Goal: Information Seeking & Learning: Learn about a topic

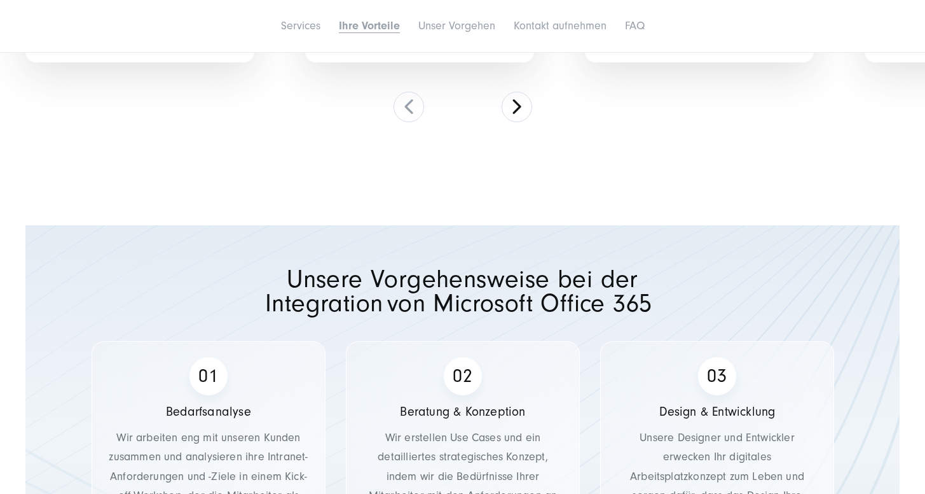
scroll to position [3134, 0]
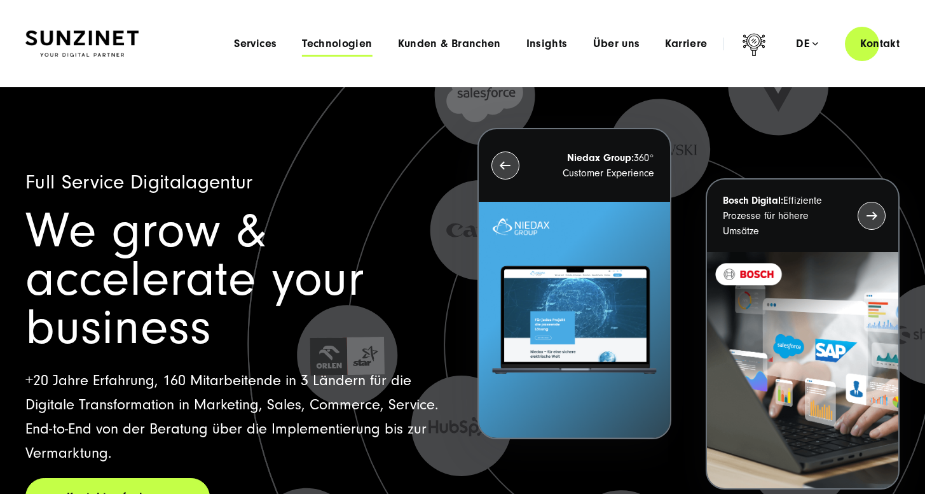
click at [319, 41] on span "Technologien" at bounding box center [337, 44] width 70 height 13
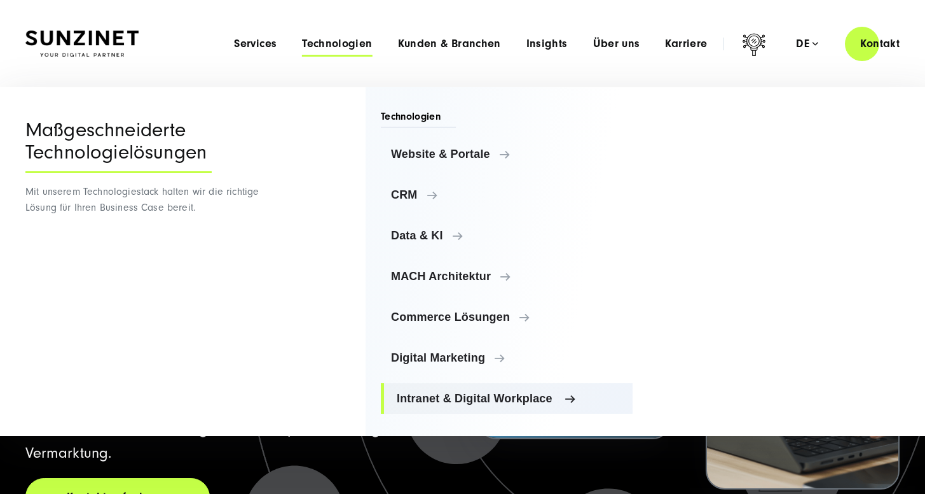
click at [466, 391] on link "Intranet & Digital Workplace" at bounding box center [507, 398] width 252 height 31
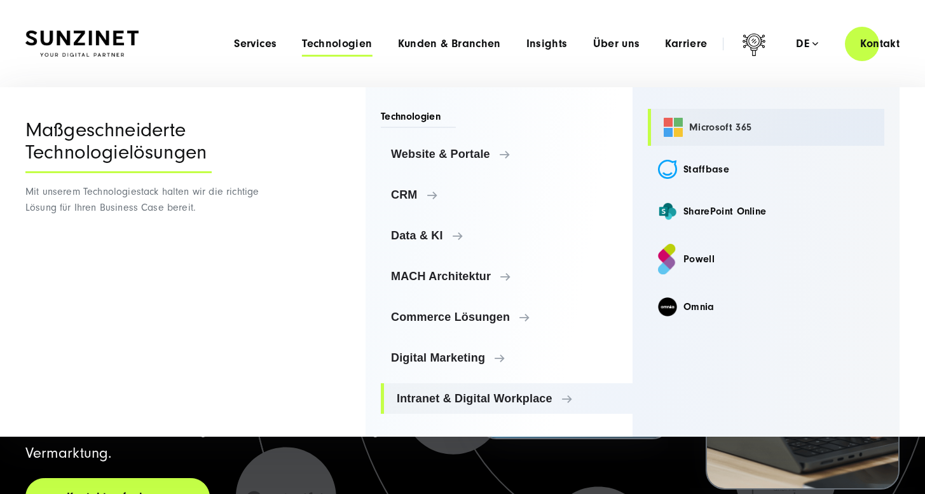
click at [737, 130] on link "Microsoft 365" at bounding box center [766, 127] width 237 height 37
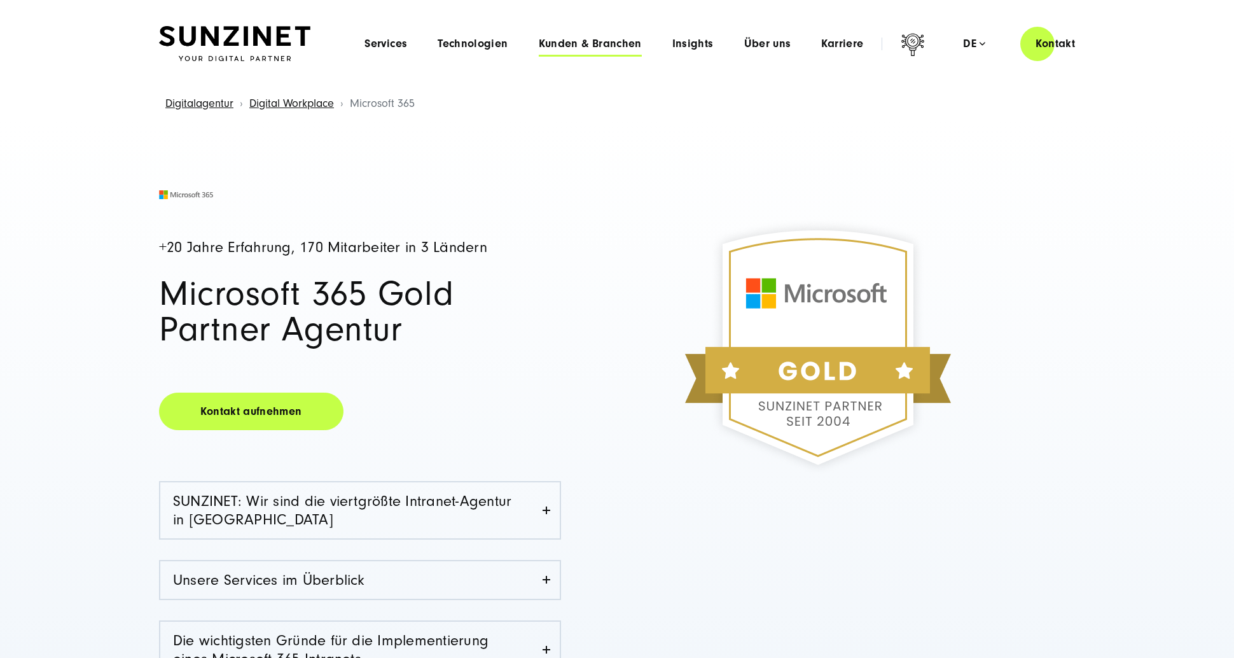
click at [612, 50] on span "Kunden & Branchen" at bounding box center [590, 44] width 103 height 13
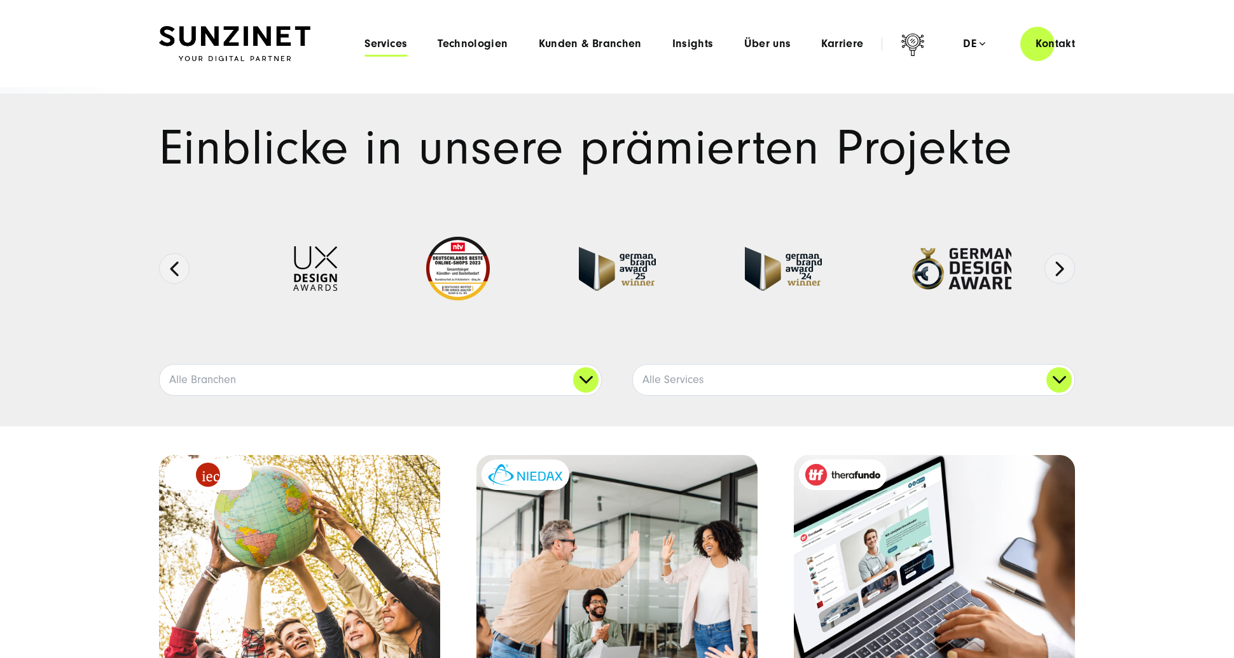
click at [400, 39] on span "Services" at bounding box center [385, 44] width 43 height 13
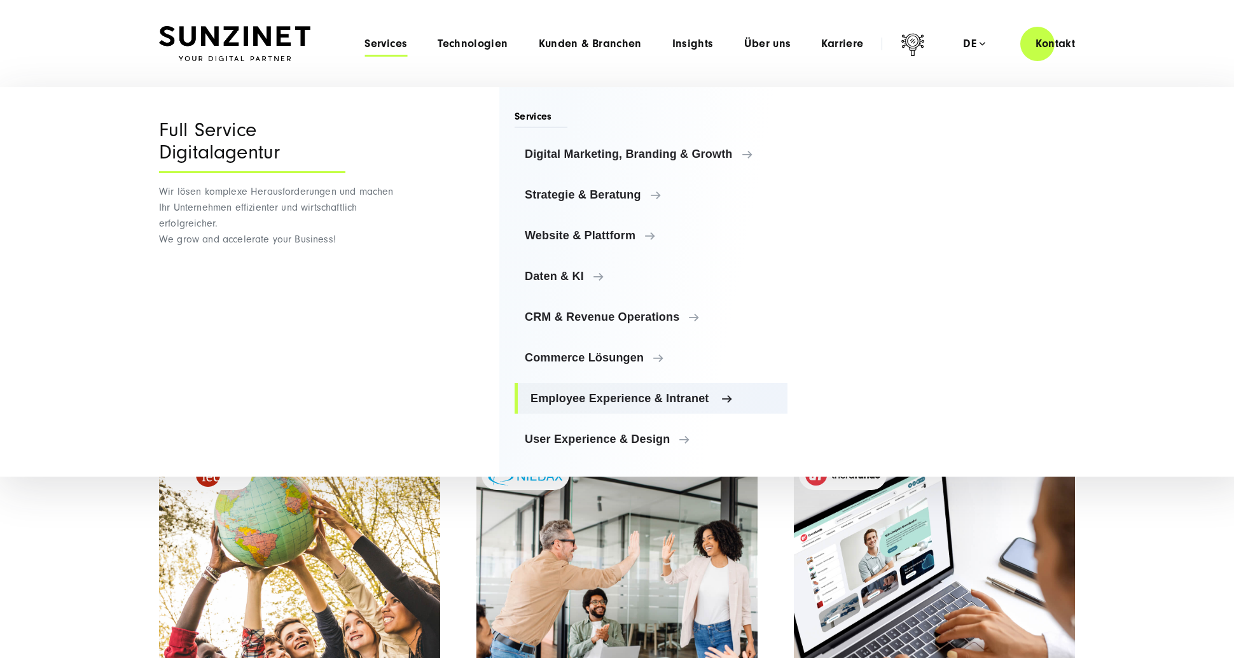
click at [644, 394] on span "Employee Experience & Intranet" at bounding box center [653, 398] width 247 height 13
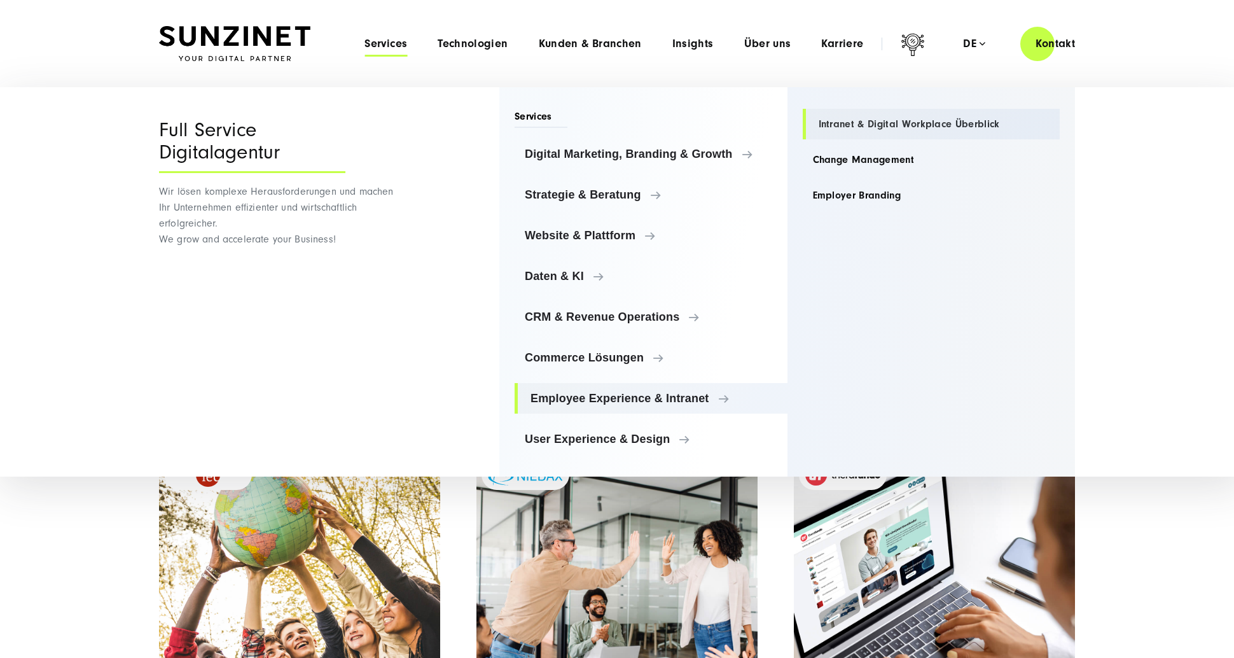
click at [929, 127] on link "Intranet & Digital Workplace Überblick" at bounding box center [932, 124] width 258 height 31
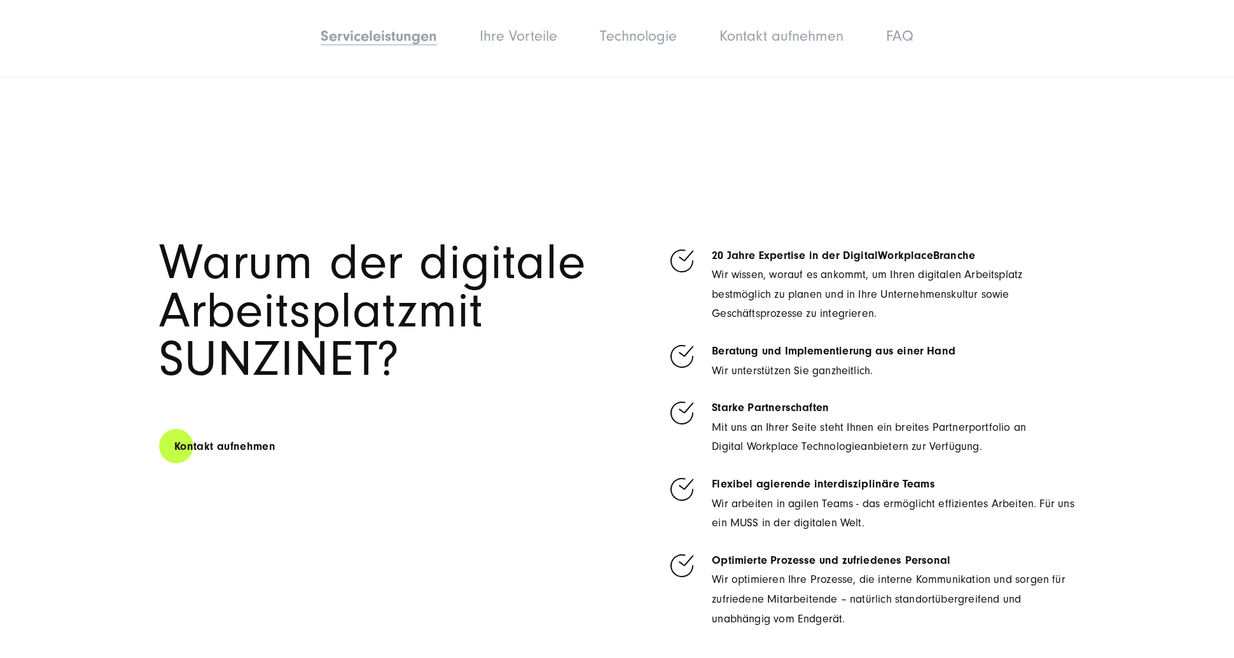
scroll to position [3913, 0]
